Goal: Task Accomplishment & Management: Manage account settings

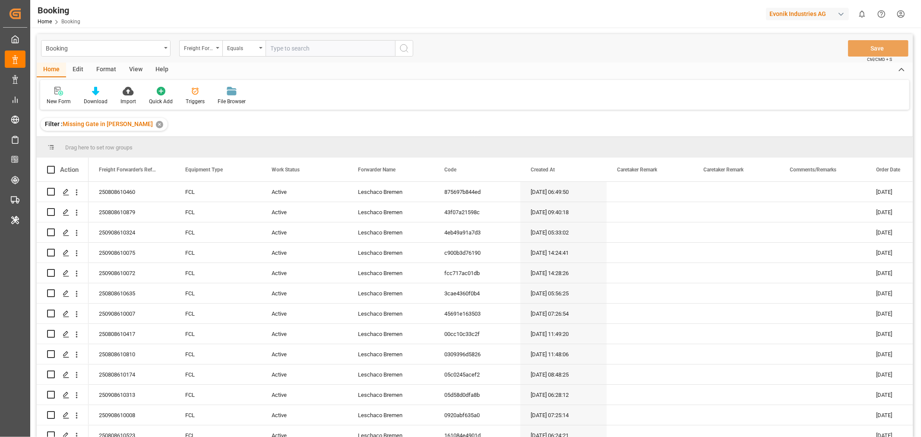
click at [140, 67] on div "View" at bounding box center [136, 70] width 26 height 15
click at [54, 101] on div "Default" at bounding box center [55, 102] width 17 height 8
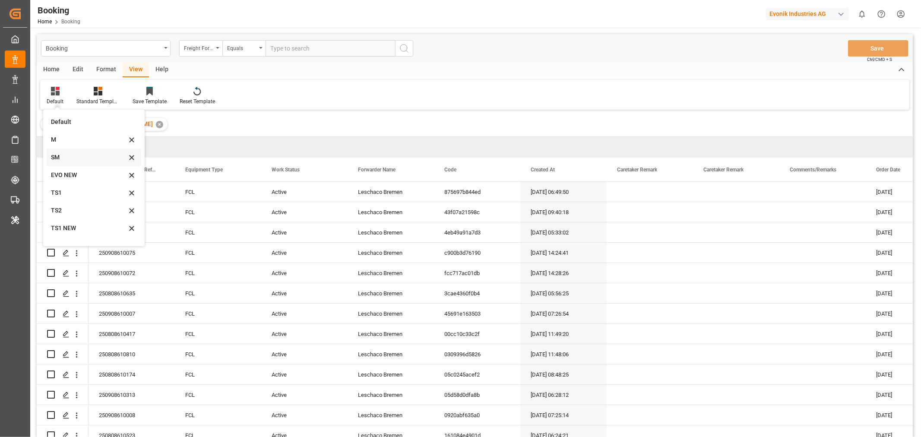
click at [59, 157] on div "SM" at bounding box center [89, 157] width 76 height 9
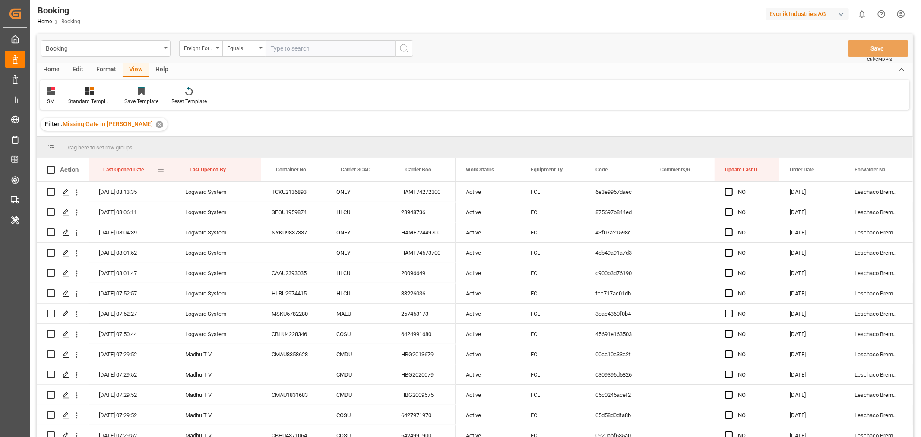
click at [148, 172] on div "Last Opened Date" at bounding box center [130, 170] width 54 height 24
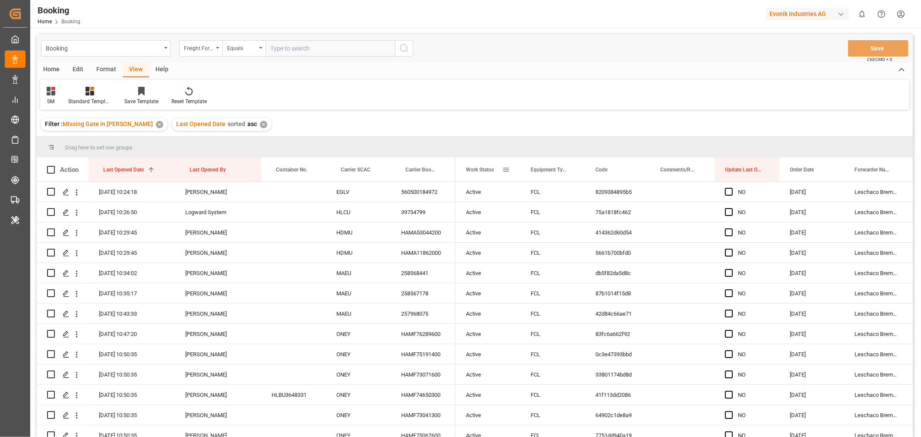
click at [507, 169] on span at bounding box center [506, 170] width 8 height 8
click at [584, 168] on span "columns" at bounding box center [579, 172] width 32 height 16
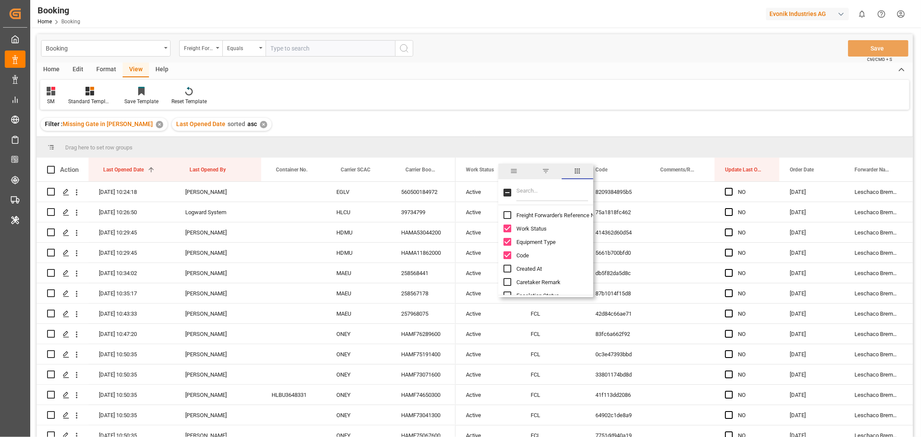
click at [506, 214] on input "Freight Forwarder's Reference No. column toggle visibility (hidden)" at bounding box center [508, 215] width 8 height 8
checkbox input "true"
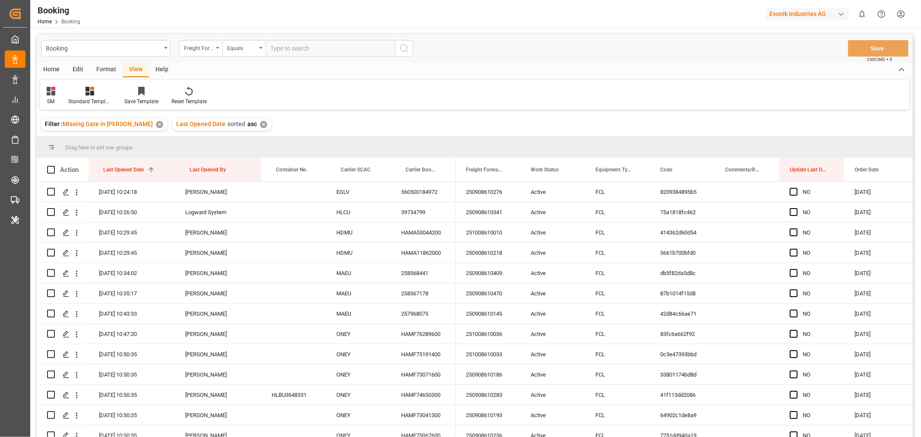
click at [516, 122] on div "Filter : Missing Gate in POL Barge ✕ Last Opened Date sorted asc ✕" at bounding box center [475, 124] width 877 height 24
drag, startPoint x: 353, startPoint y: 171, endPoint x: 355, endPoint y: 148, distance: 23.0
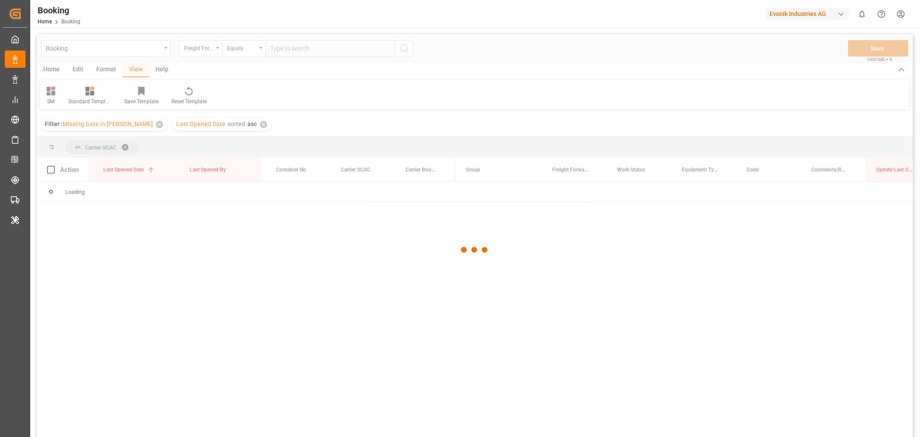
scroll to position [96, 0]
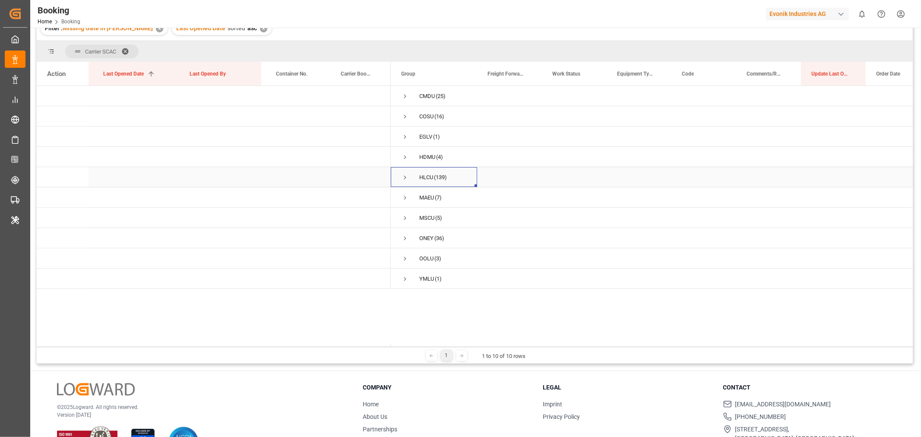
click at [403, 177] on span "Press SPACE to select this row." at bounding box center [405, 178] width 8 height 8
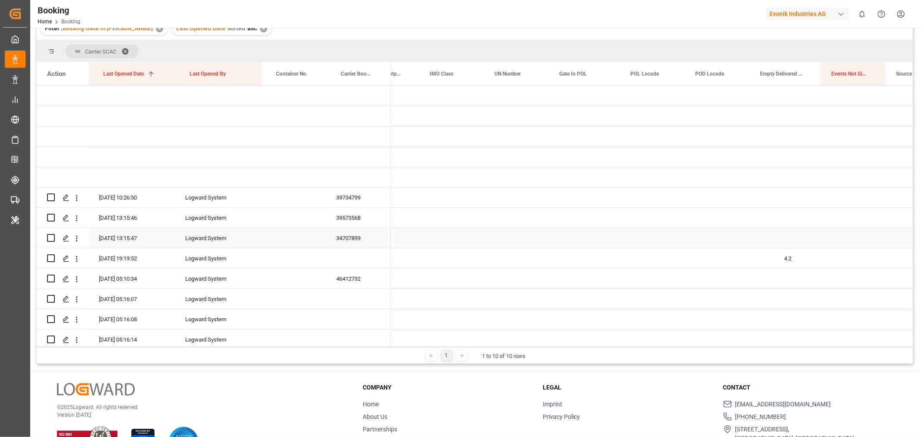
scroll to position [0, 0]
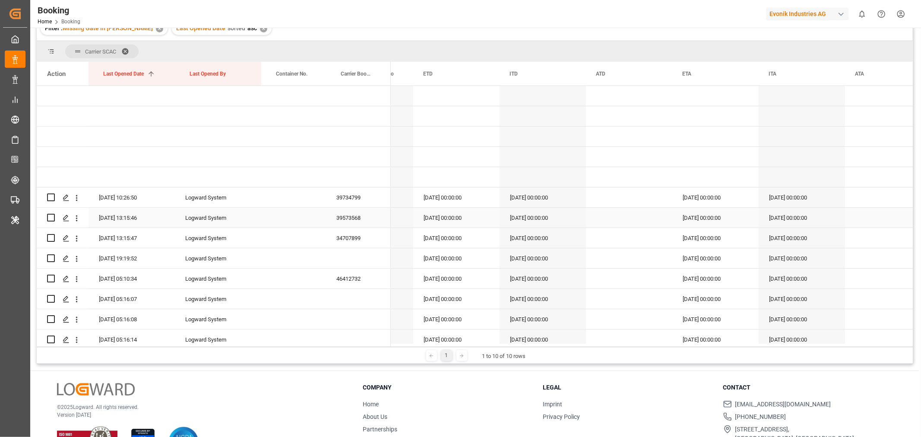
click at [346, 206] on div "39734799" at bounding box center [358, 197] width 65 height 20
click at [361, 197] on div "39734799" at bounding box center [358, 197] width 65 height 20
click at [358, 213] on div "39573568" at bounding box center [358, 218] width 65 height 20
click at [348, 215] on div "39573568" at bounding box center [358, 218] width 65 height 20
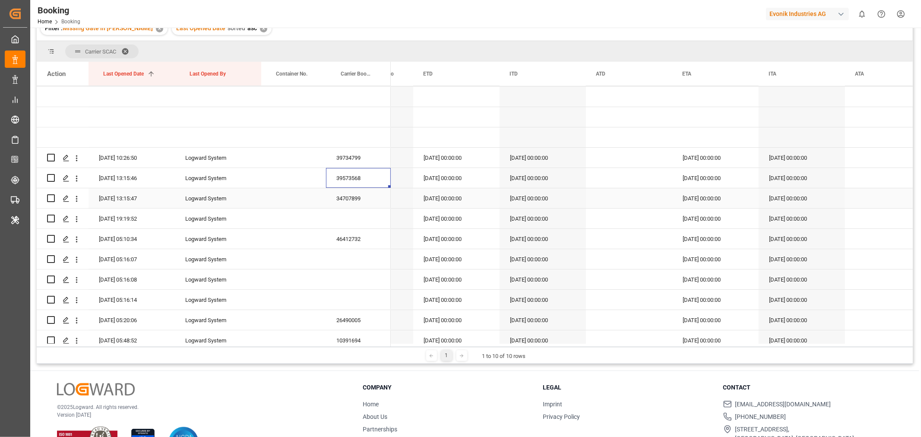
scroll to position [48, 0]
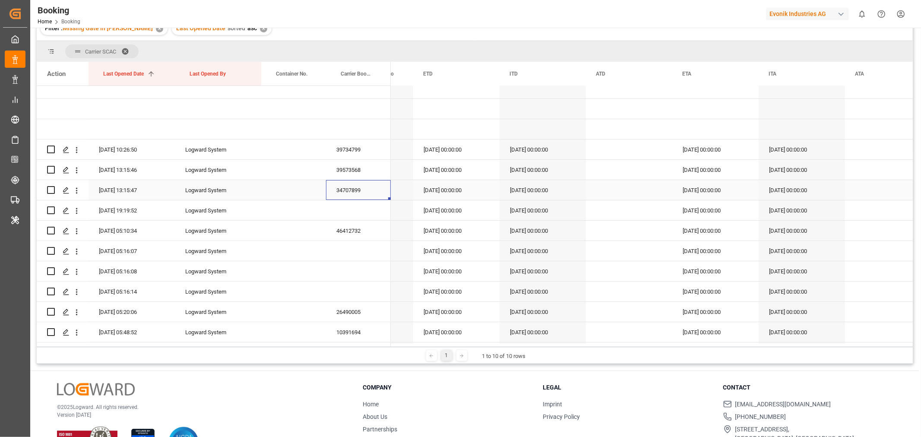
click at [347, 187] on div "34707899" at bounding box center [358, 190] width 65 height 20
click at [346, 232] on div "46412732" at bounding box center [358, 231] width 65 height 20
click at [78, 230] on icon "open menu" at bounding box center [76, 231] width 9 height 9
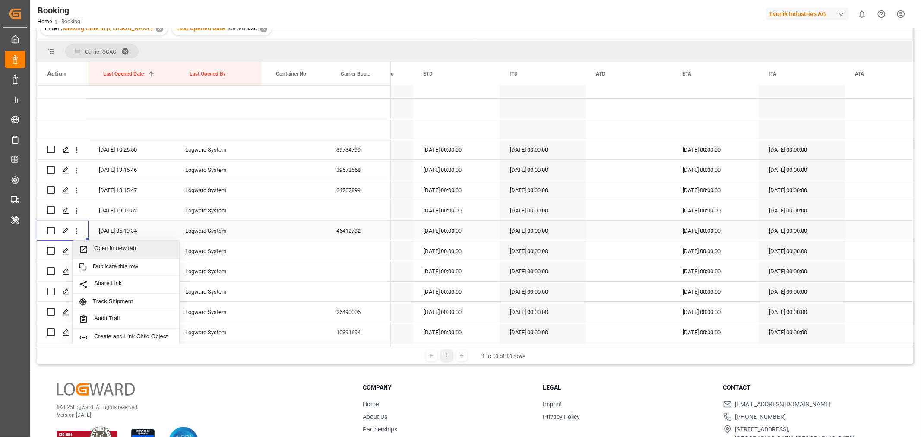
click at [105, 245] on span "Open in new tab" at bounding box center [133, 249] width 79 height 9
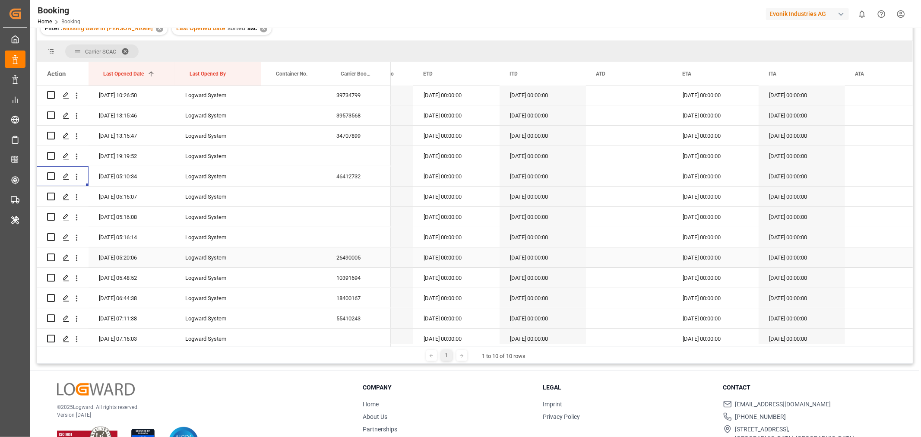
scroll to position [144, 0]
click at [349, 215] on div "26490005" at bounding box center [358, 216] width 65 height 20
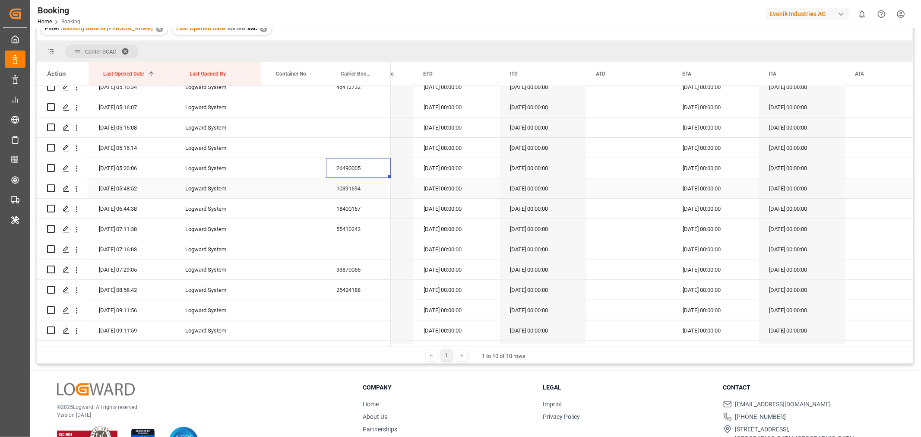
click at [356, 180] on div "10391694" at bounding box center [358, 188] width 65 height 20
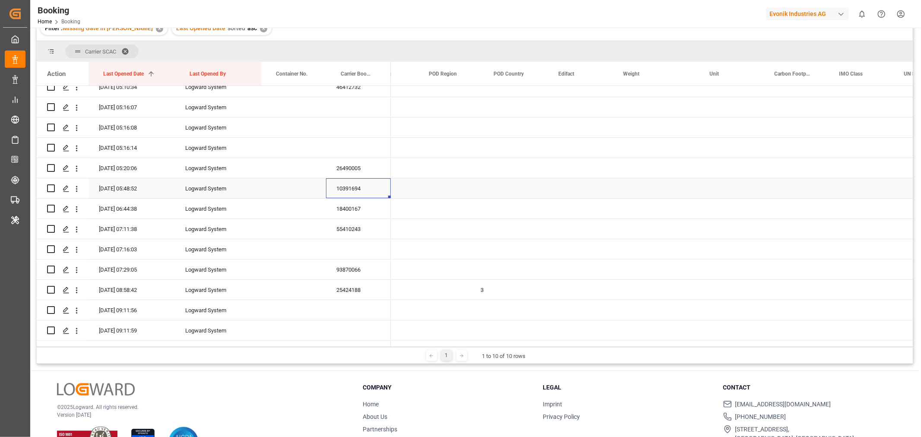
scroll to position [0, 2262]
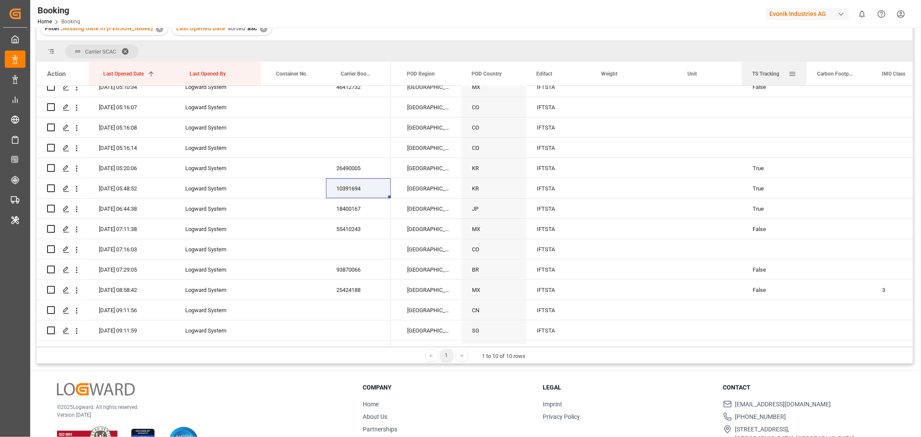
drag, startPoint x: 422, startPoint y: 76, endPoint x: 785, endPoint y: 74, distance: 363.7
click at [785, 74] on div "TS Tracking" at bounding box center [771, 74] width 36 height 24
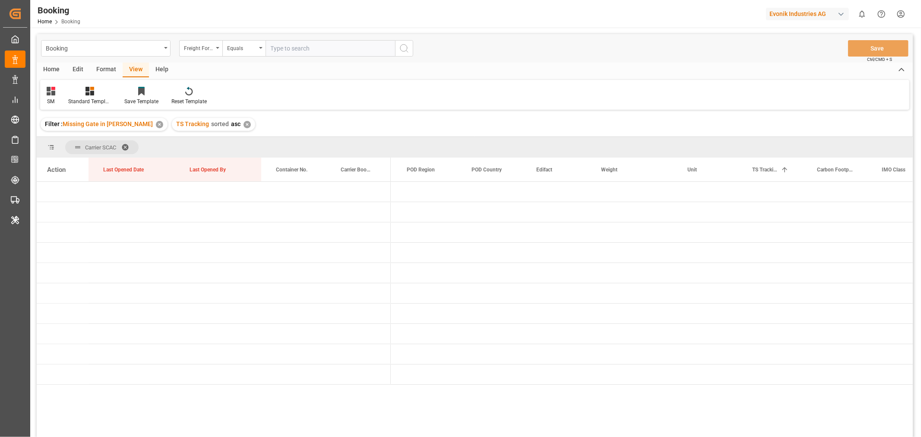
click at [244, 124] on div "✕" at bounding box center [247, 124] width 7 height 7
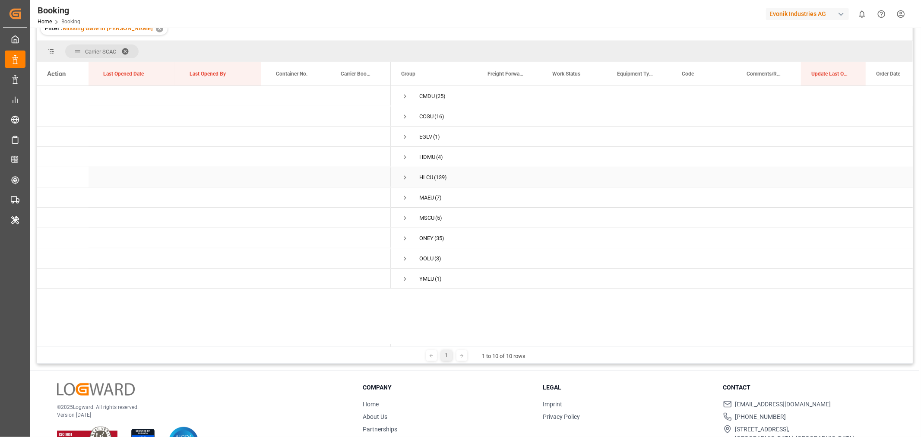
click at [403, 176] on span "Press SPACE to select this row." at bounding box center [405, 178] width 8 height 8
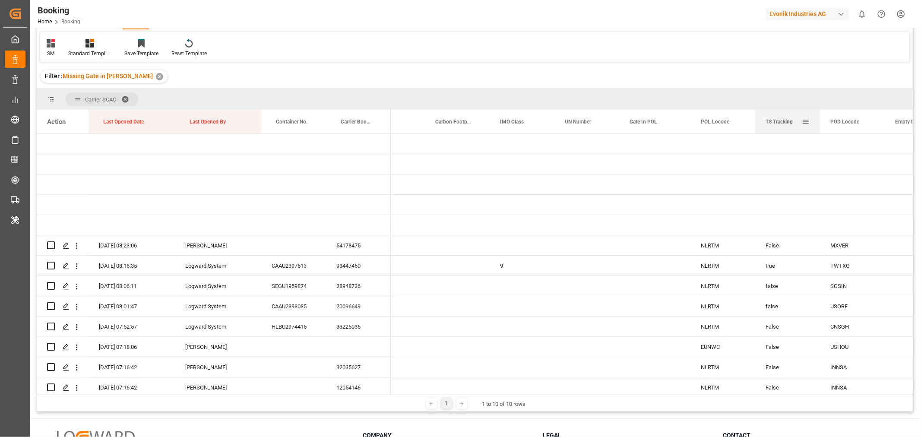
drag, startPoint x: 439, startPoint y: 126, endPoint x: 801, endPoint y: 126, distance: 361.6
click at [801, 126] on div "TS Tracking" at bounding box center [784, 122] width 36 height 24
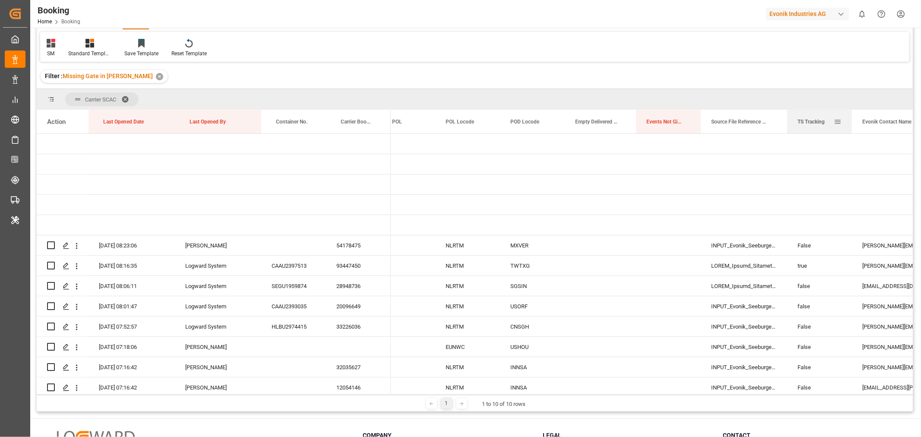
drag, startPoint x: 518, startPoint y: 126, endPoint x: 810, endPoint y: 123, distance: 292.0
click at [810, 123] on div "TS Tracking" at bounding box center [816, 122] width 36 height 24
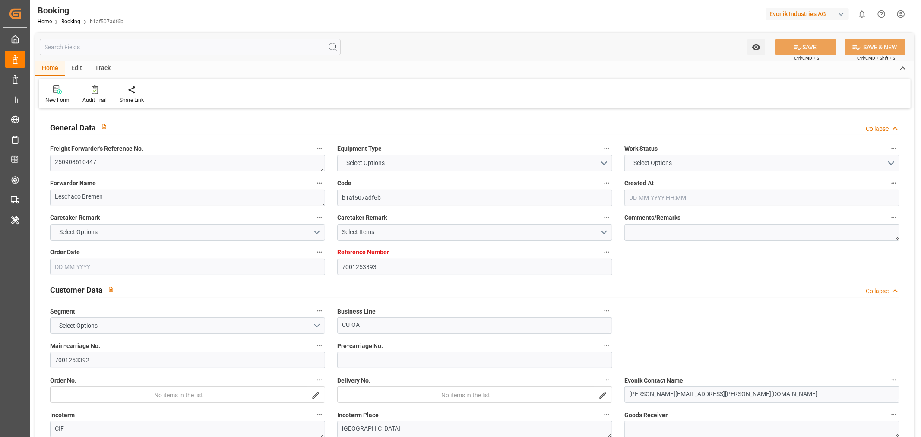
type input "7001253393"
type input "9261451"
type input "Hapag Lloyd"
type input "Hapag Lloyd Aktiengesellschaft"
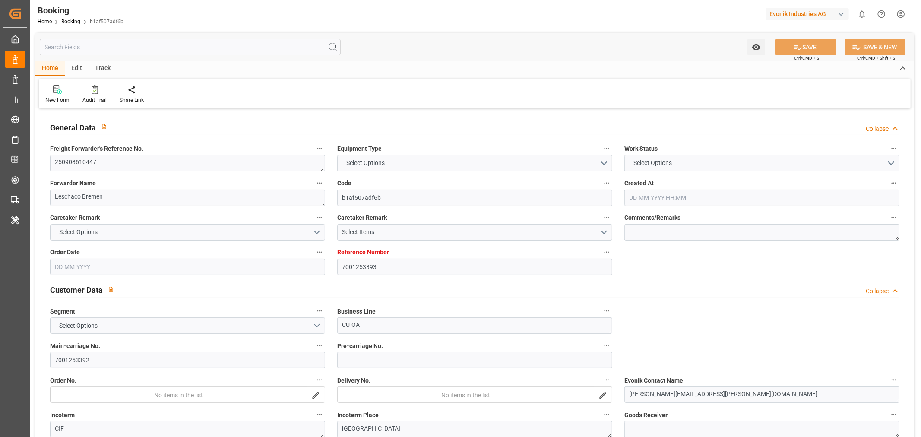
type input "NLRTM"
type input "MXVER"
type input "20-08-2025 08:16"
type input "20-08-2025"
type input "29-09-2025"
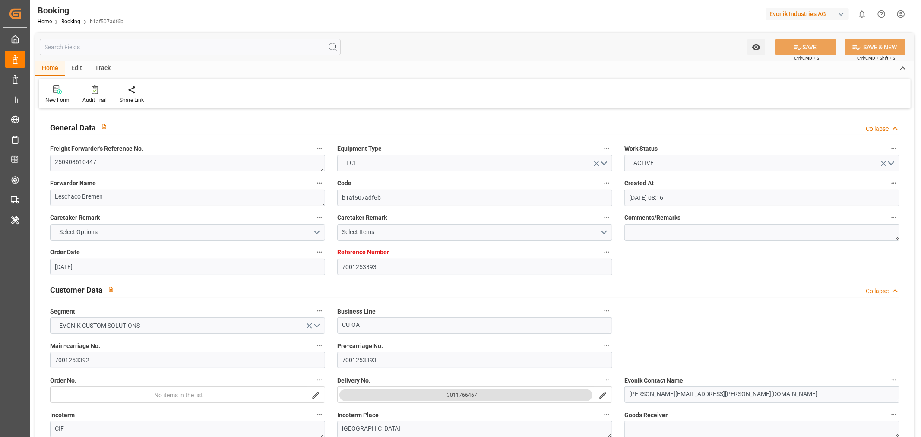
type input "30-08-2025"
type input "22-08-2025"
type input "10-09-2025 00:00"
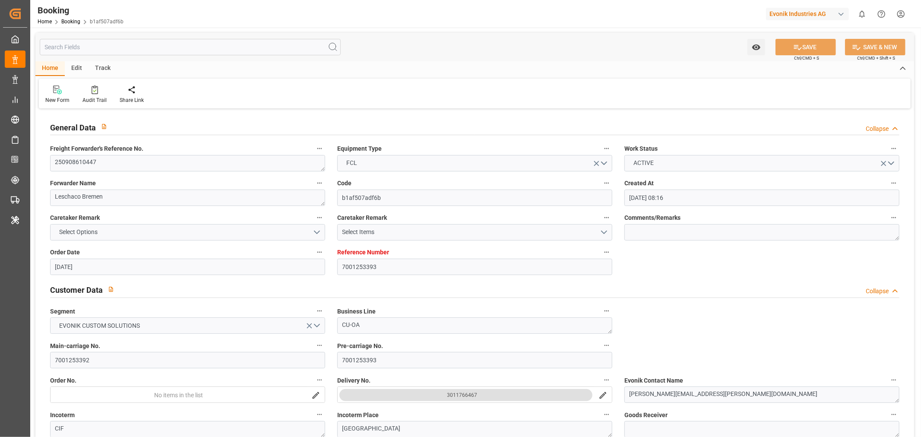
type input "29-09-2025 00:00"
type input "22-08-2025"
type input "27-08-2025 05:10"
click at [94, 158] on textarea "250908610447" at bounding box center [187, 163] width 275 height 16
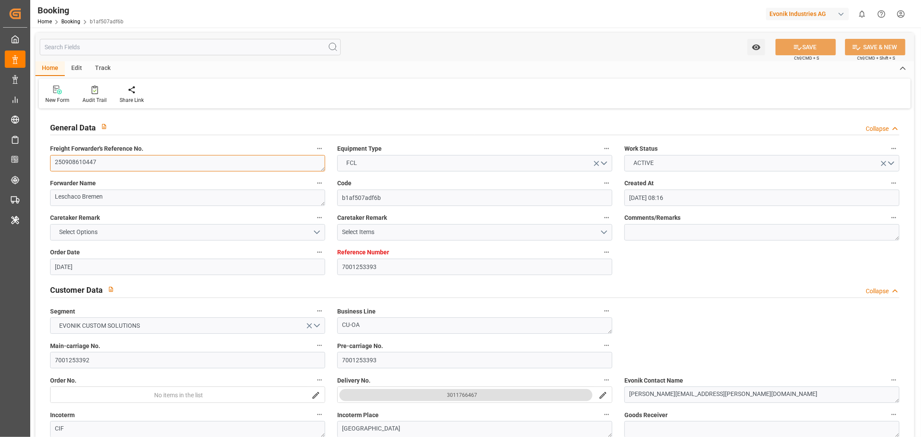
click at [94, 158] on textarea "250908610447" at bounding box center [187, 163] width 275 height 16
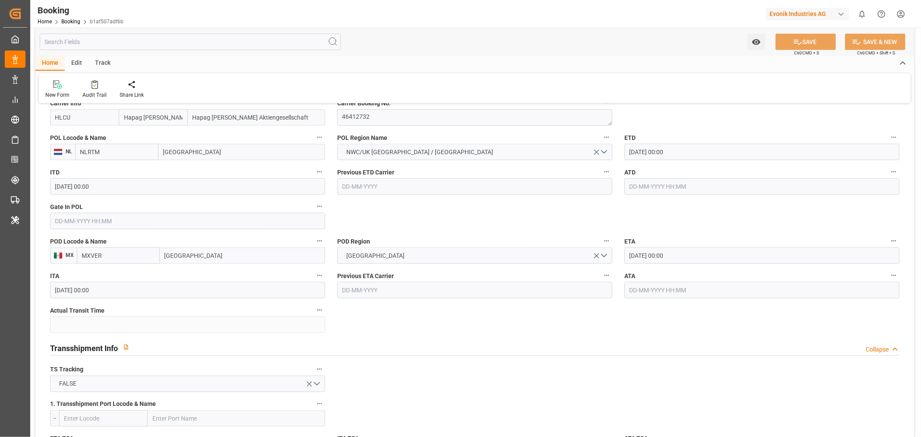
scroll to position [528, 0]
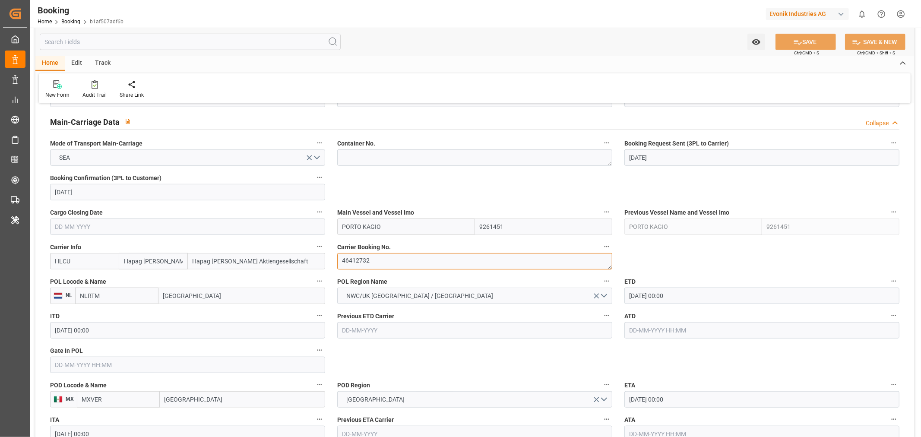
click at [359, 257] on textarea "46412732" at bounding box center [474, 261] width 275 height 16
paste textarea "54178475"
type textarea "54178475"
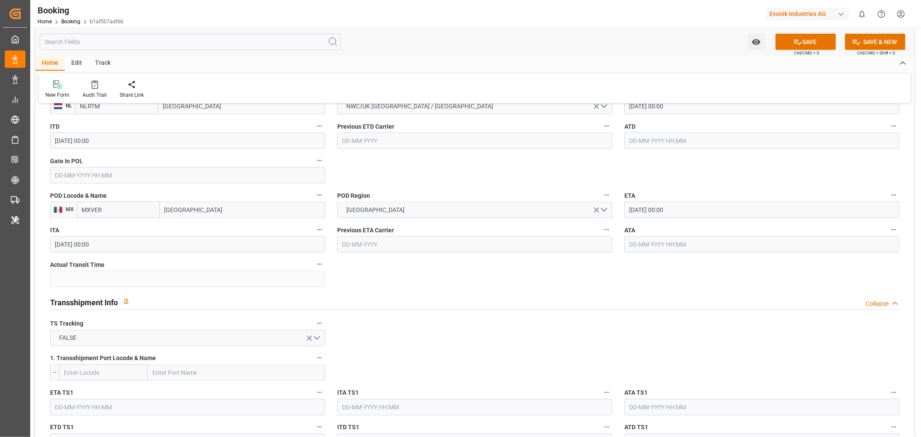
scroll to position [720, 0]
click at [811, 37] on button "SAVE" at bounding box center [806, 42] width 60 height 16
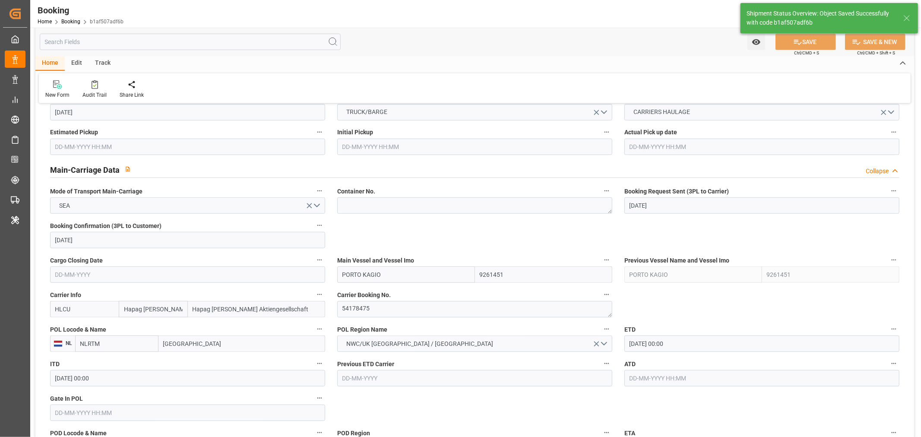
type textarea "[PERSON_NAME]"
type input "28-08-2025 08:23"
click at [94, 93] on div "Audit Trail" at bounding box center [95, 95] width 24 height 8
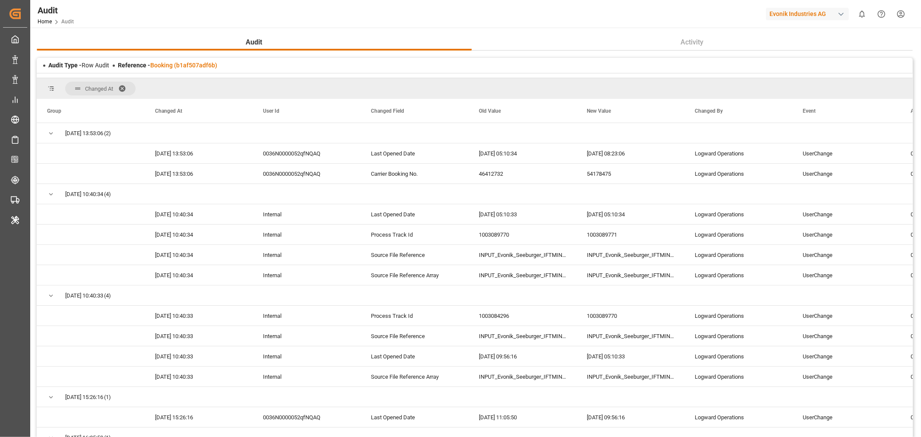
click at [122, 88] on span at bounding box center [125, 89] width 14 height 8
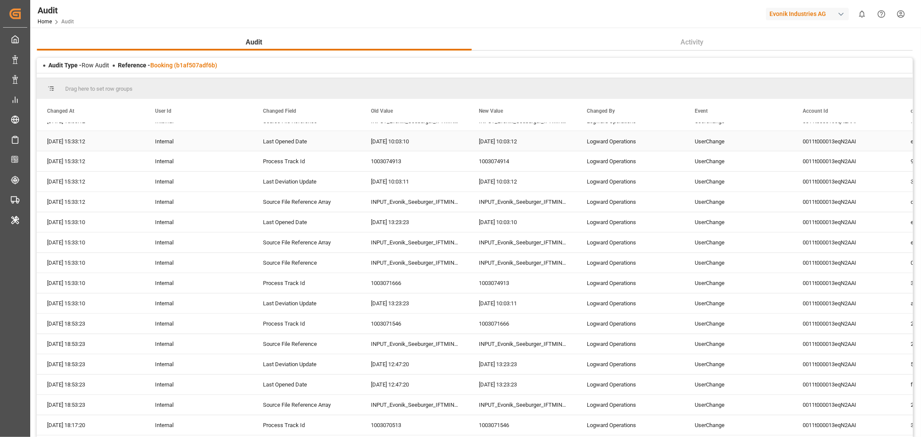
scroll to position [1440, 0]
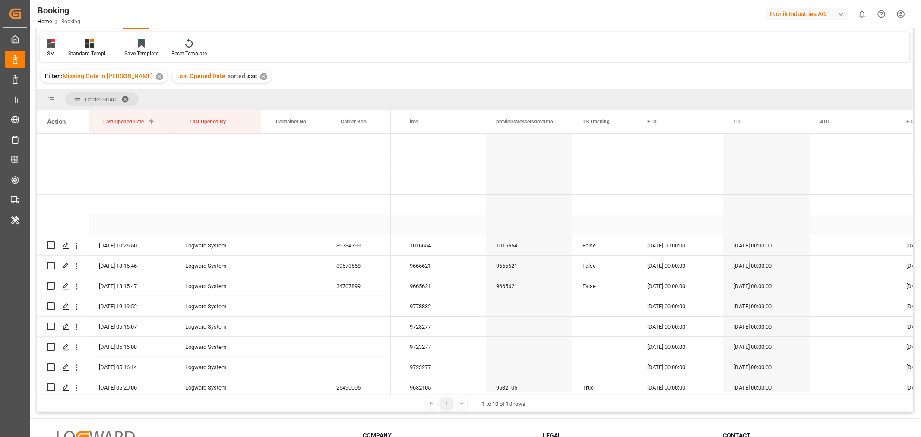
scroll to position [0, 3617]
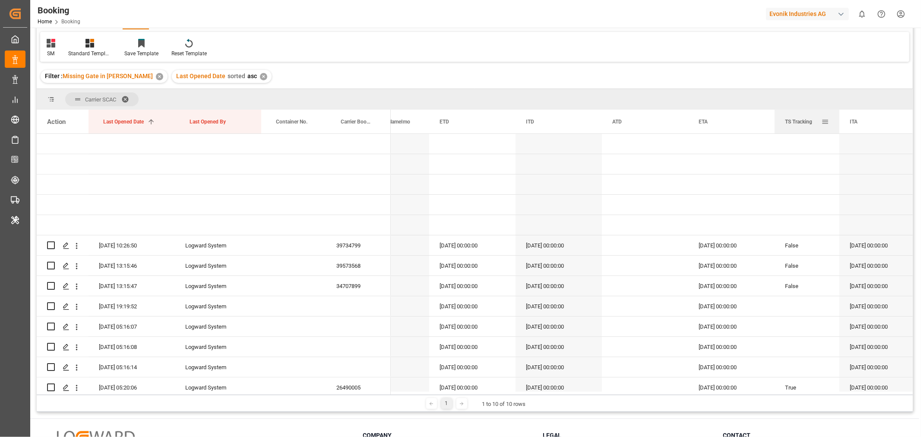
drag, startPoint x: 458, startPoint y: 120, endPoint x: 816, endPoint y: 128, distance: 357.8
click at [816, 128] on div "TS Tracking" at bounding box center [803, 122] width 36 height 24
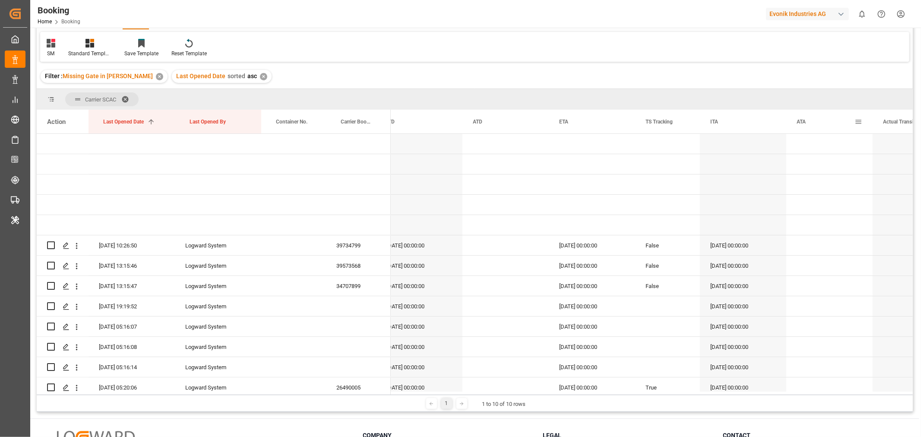
drag, startPoint x: 645, startPoint y: 124, endPoint x: 840, endPoint y: 124, distance: 194.8
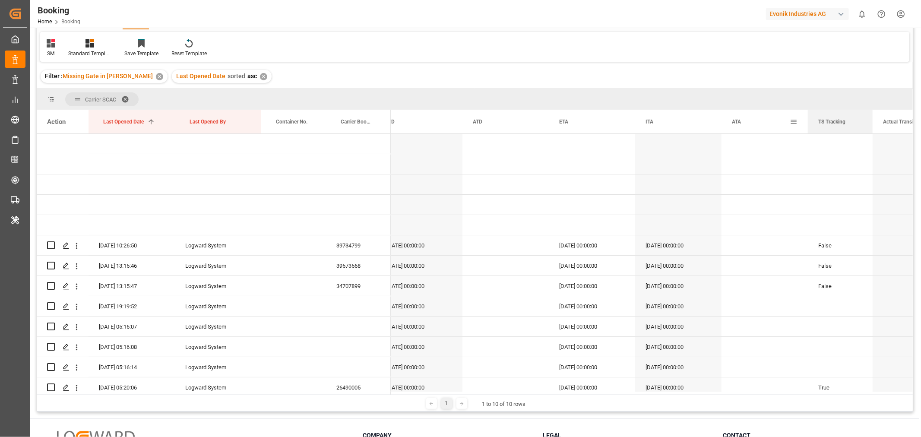
drag, startPoint x: 660, startPoint y: 120, endPoint x: 806, endPoint y: 120, distance: 146.4
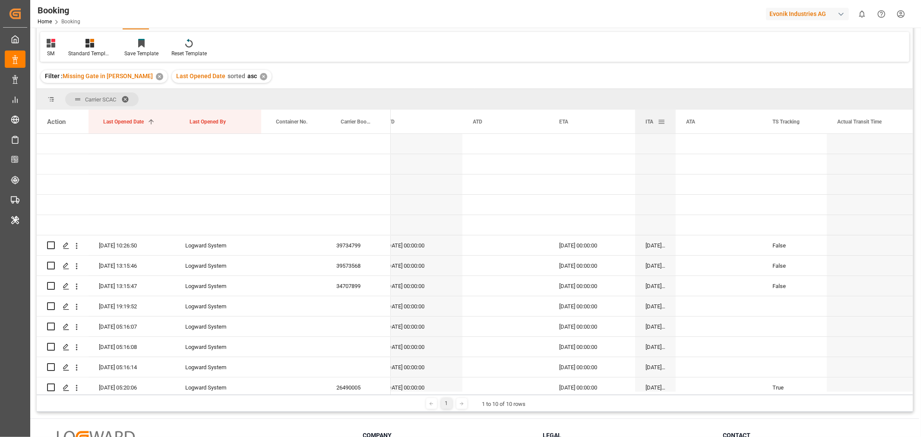
drag, startPoint x: 721, startPoint y: 117, endPoint x: 675, endPoint y: 119, distance: 45.8
click at [675, 119] on div at bounding box center [675, 122] width 3 height 24
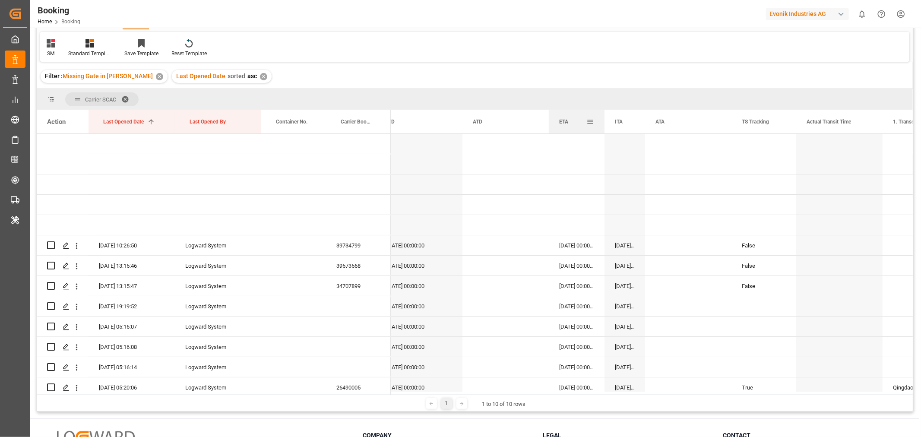
drag, startPoint x: 633, startPoint y: 121, endPoint x: 603, endPoint y: 124, distance: 30.8
click at [603, 124] on div at bounding box center [604, 122] width 3 height 24
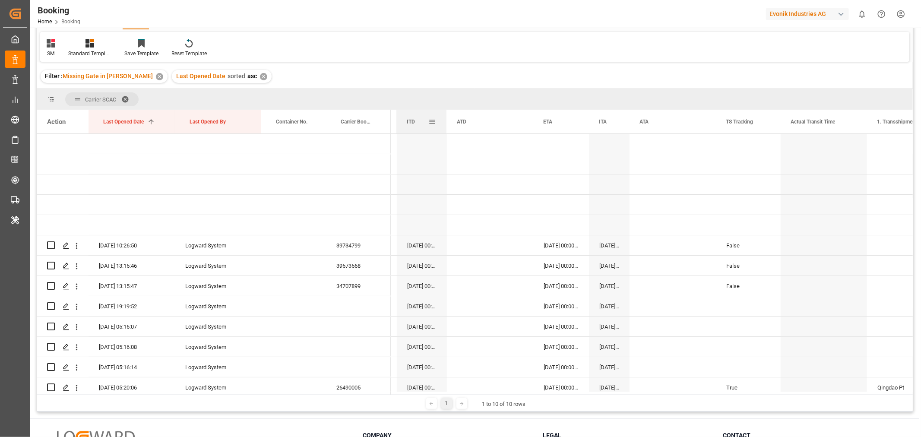
drag, startPoint x: 482, startPoint y: 122, endPoint x: 446, endPoint y: 128, distance: 36.9
click at [446, 128] on div at bounding box center [446, 122] width 3 height 24
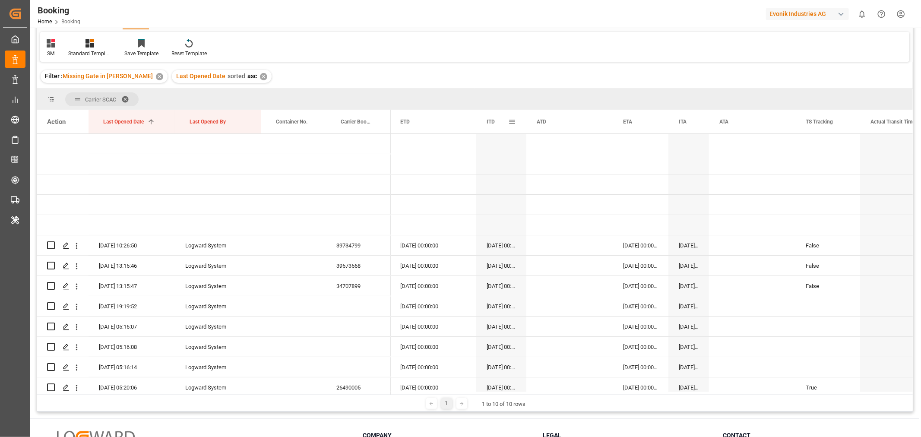
click at [477, 118] on div "ITD" at bounding box center [501, 122] width 50 height 24
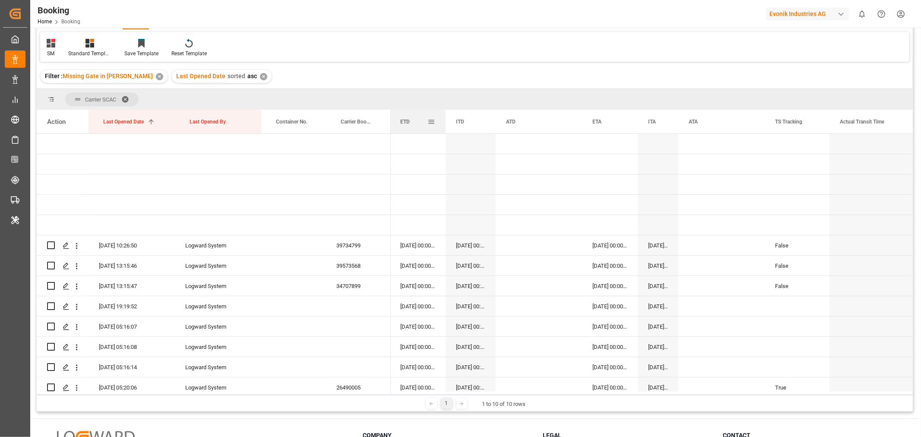
drag, startPoint x: 476, startPoint y: 118, endPoint x: 445, endPoint y: 121, distance: 30.8
click at [445, 121] on div at bounding box center [445, 122] width 3 height 24
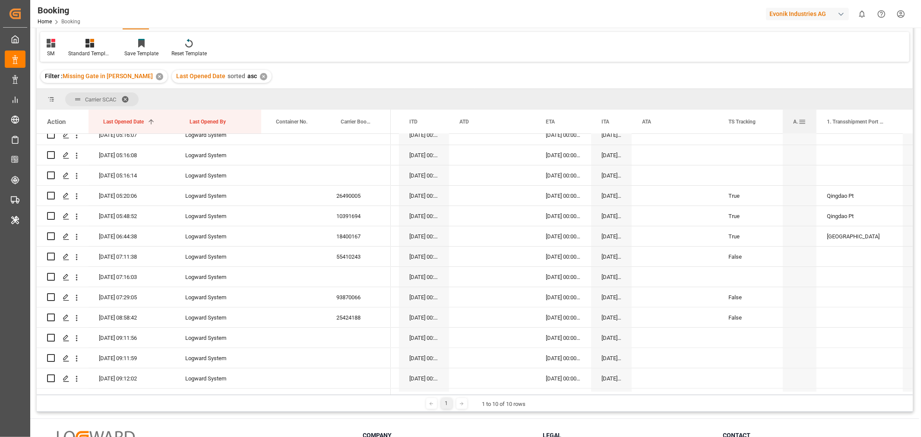
drag, startPoint x: 868, startPoint y: 119, endPoint x: 816, endPoint y: 127, distance: 53.3
click at [816, 127] on div at bounding box center [816, 122] width 3 height 24
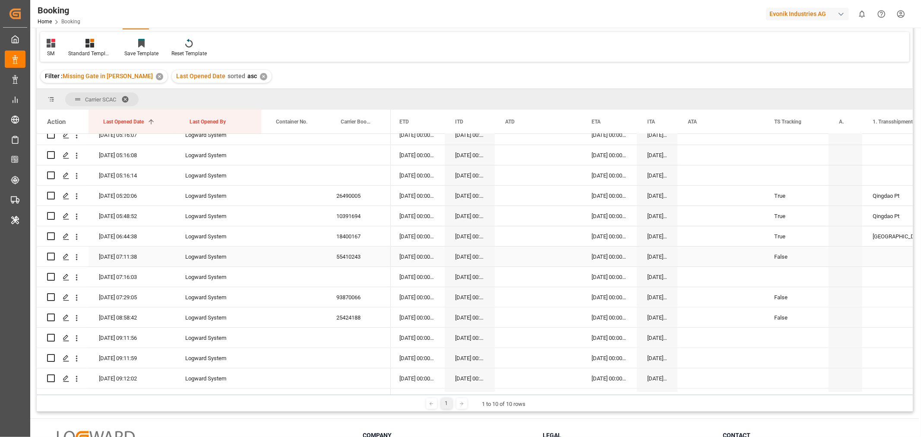
click at [356, 261] on div "55410243" at bounding box center [358, 257] width 65 height 20
click at [356, 258] on div "55410243" at bounding box center [358, 257] width 65 height 20
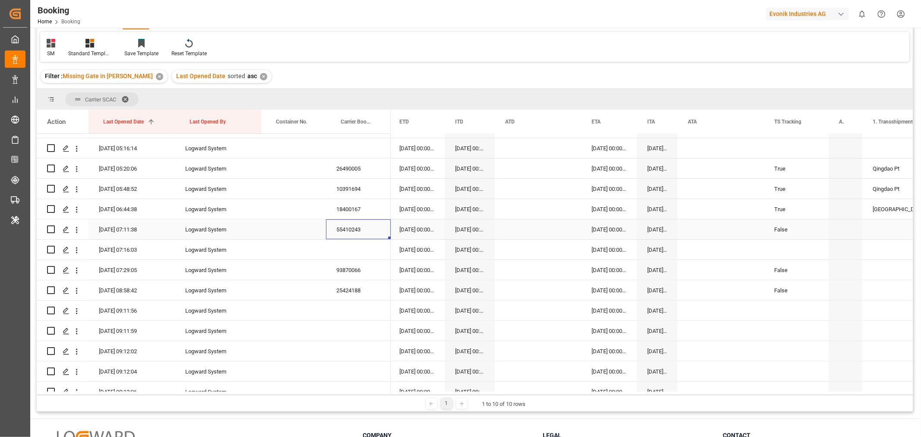
scroll to position [240, 0]
click at [359, 250] on div "93870066" at bounding box center [358, 249] width 65 height 20
click at [357, 264] on div "25424188" at bounding box center [358, 270] width 65 height 20
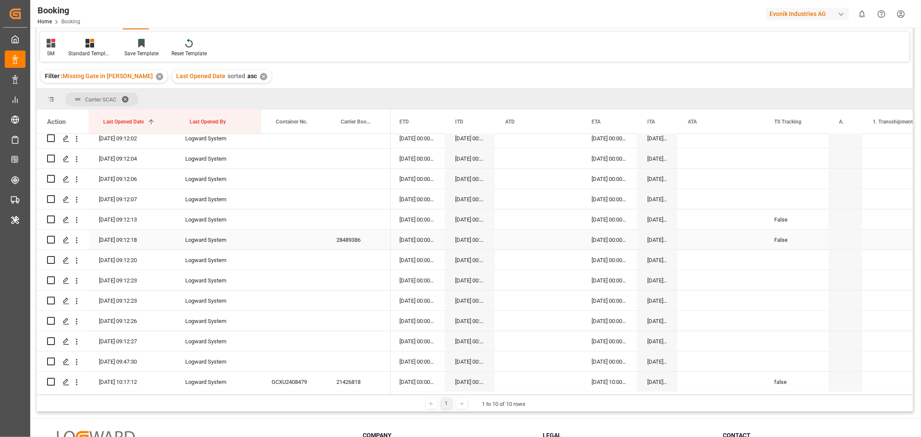
click at [359, 241] on div "28489386" at bounding box center [358, 240] width 65 height 20
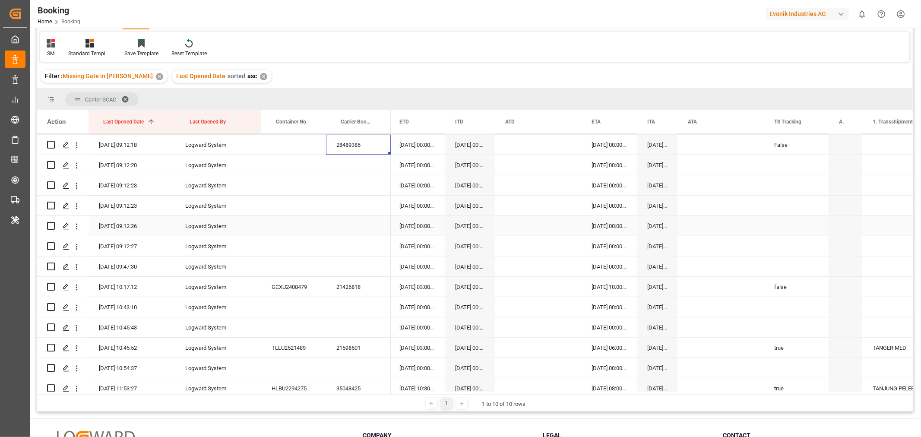
scroll to position [528, 0]
click at [357, 283] on div "21426818" at bounding box center [358, 286] width 65 height 20
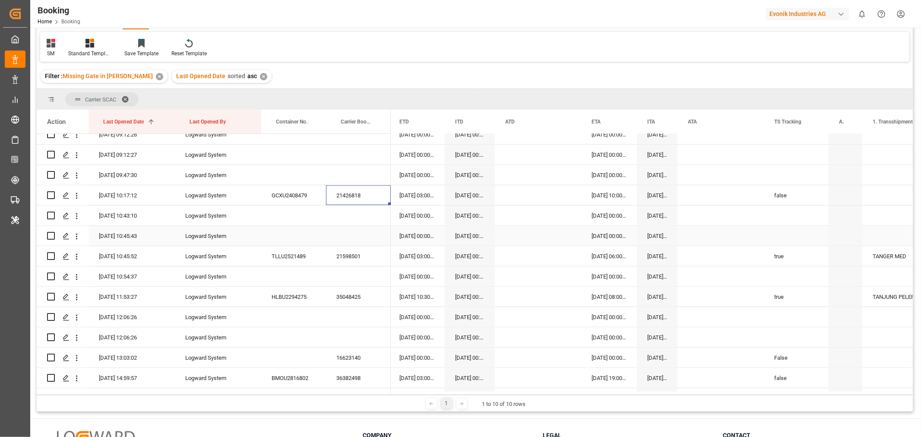
scroll to position [672, 0]
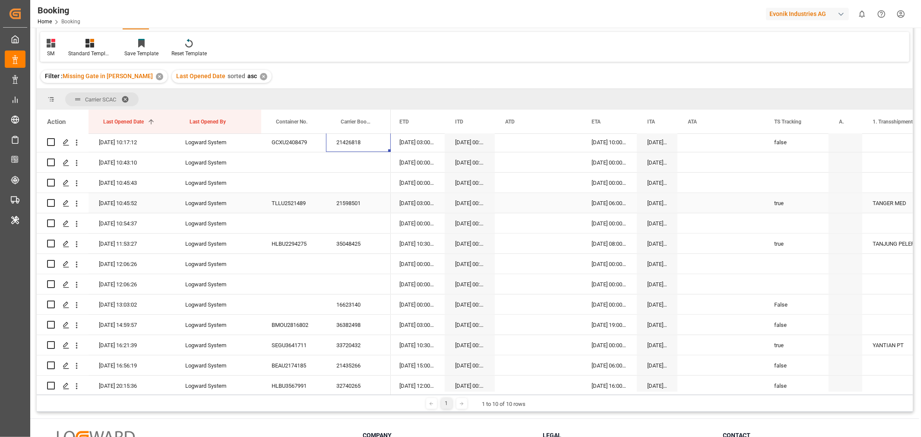
click at [362, 206] on div "21598501" at bounding box center [358, 203] width 65 height 20
click at [357, 242] on div "35048425" at bounding box center [358, 244] width 65 height 20
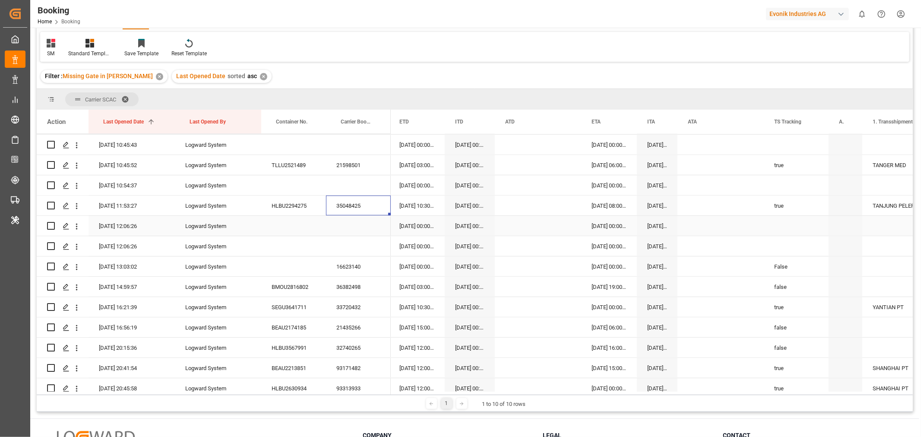
scroll to position [720, 0]
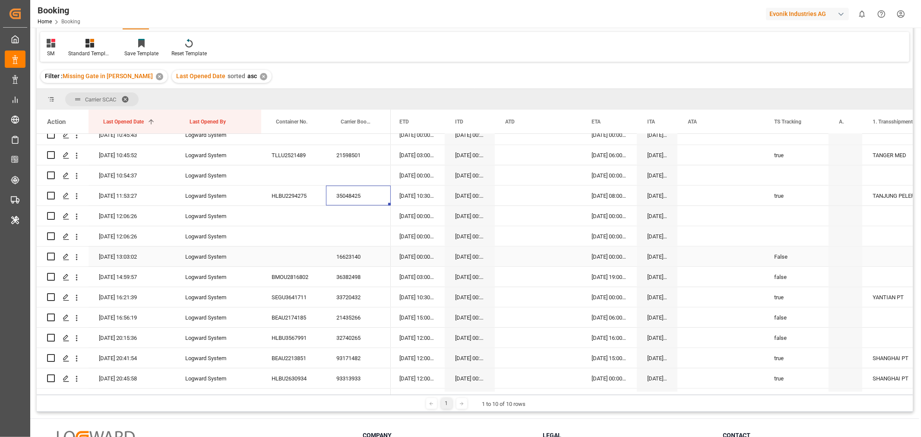
click at [360, 256] on div "16623140" at bounding box center [358, 257] width 65 height 20
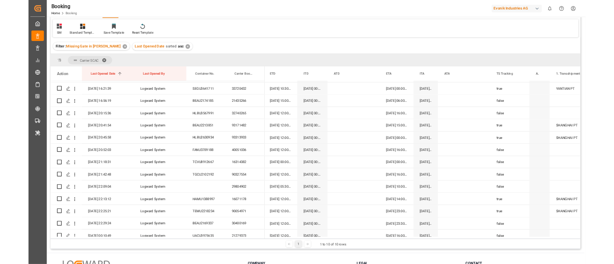
scroll to position [768, 0]
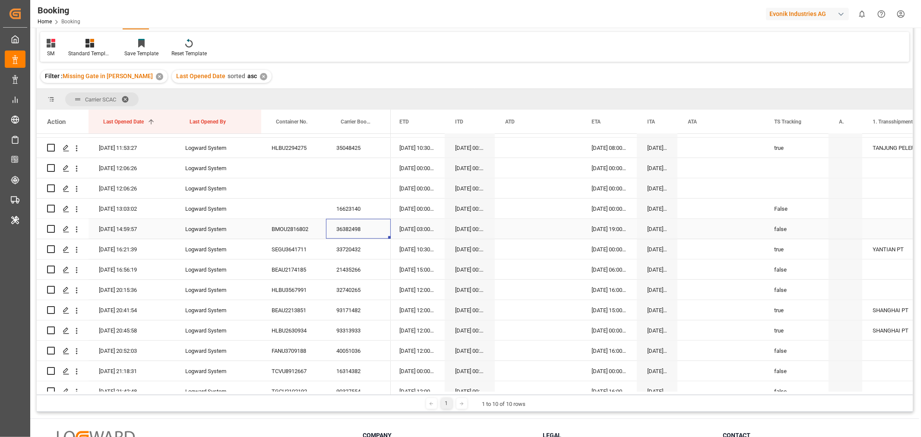
click at [365, 235] on div "36382498" at bounding box center [358, 229] width 65 height 20
click at [366, 252] on div "33720432" at bounding box center [358, 249] width 65 height 20
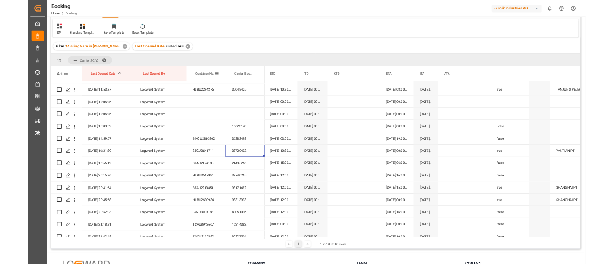
scroll to position [0, 3799]
